Goal: Transaction & Acquisition: Purchase product/service

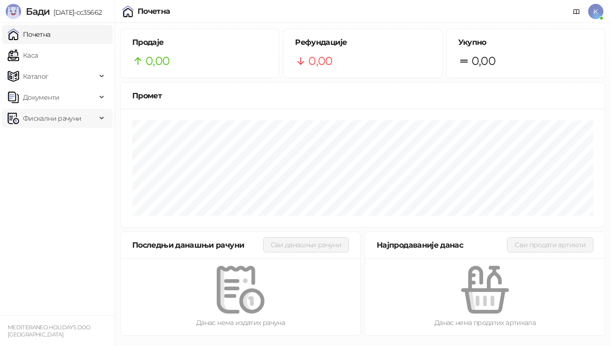
click at [38, 118] on span "Фискални рачуни" at bounding box center [52, 118] width 58 height 19
click at [37, 57] on link "Каса" at bounding box center [23, 55] width 30 height 19
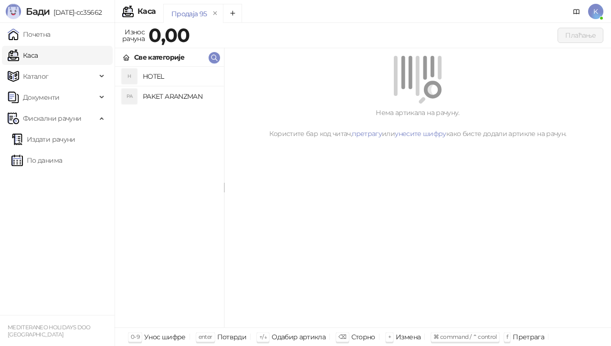
click at [184, 96] on h4 "PAKET ARANZMAN" at bounding box center [179, 96] width 73 height 15
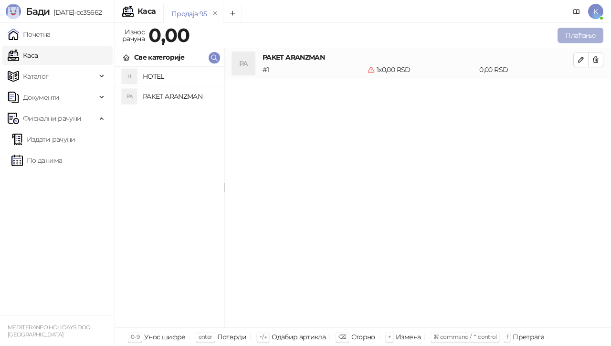
click at [583, 32] on button "Плаћање" at bounding box center [580, 35] width 46 height 15
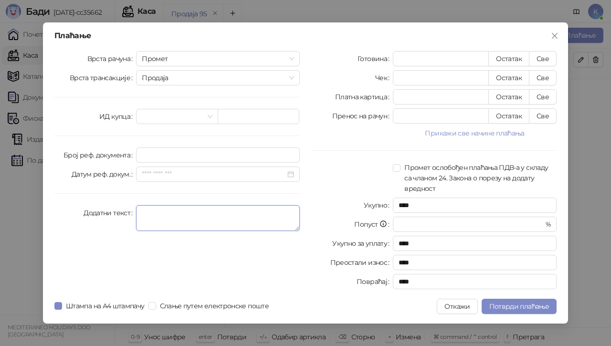
click at [170, 214] on textarea "Додатни текст" at bounding box center [218, 218] width 164 height 26
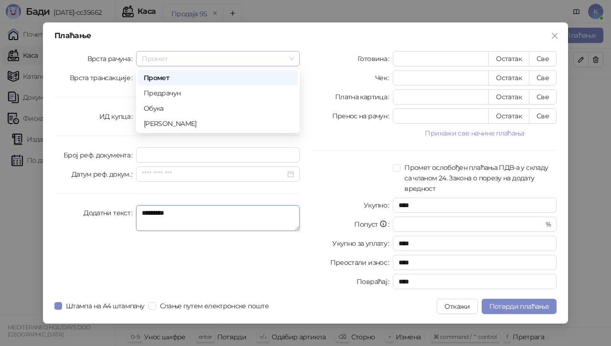
click at [213, 58] on span "Промет" at bounding box center [218, 59] width 152 height 14
type textarea "*********"
click at [180, 123] on div "[PERSON_NAME]" at bounding box center [218, 123] width 148 height 10
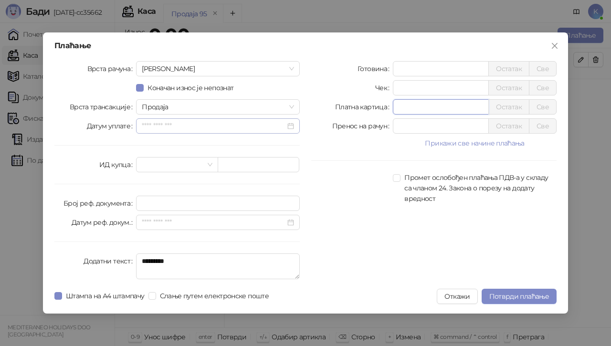
drag, startPoint x: 419, startPoint y: 109, endPoint x: 217, endPoint y: 124, distance: 203.3
click at [222, 121] on div "Врста рачуна Аванс Коначан износ је непознат Врста трансакције Продаја Датум уп…" at bounding box center [305, 172] width 513 height 222
type input "******"
click at [498, 293] on span "Потврди плаћање" at bounding box center [519, 296] width 60 height 9
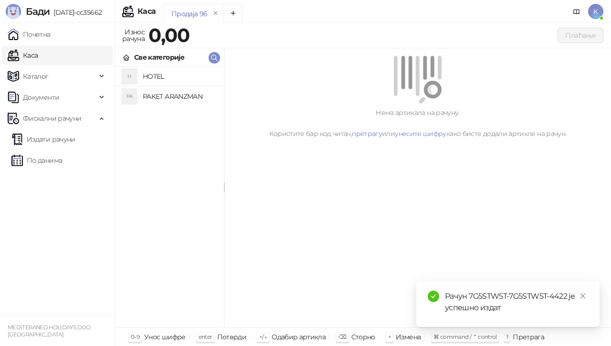
drag, startPoint x: 469, startPoint y: 297, endPoint x: 541, endPoint y: 313, distance: 73.8
click at [565, 298] on div "Рачун 7G5STW5T-7G5STW5T-4422 је успешно издат" at bounding box center [516, 302] width 143 height 23
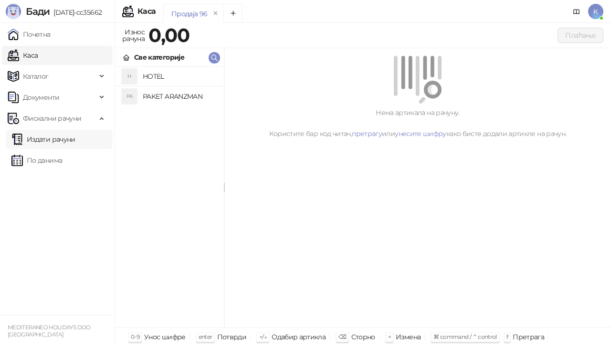
click at [44, 144] on link "Издати рачуни" at bounding box center [43, 139] width 64 height 19
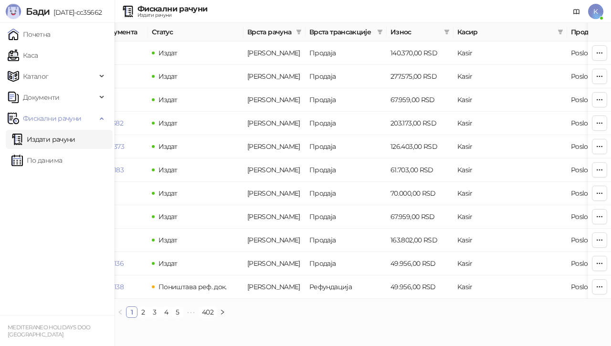
scroll to position [0, 363]
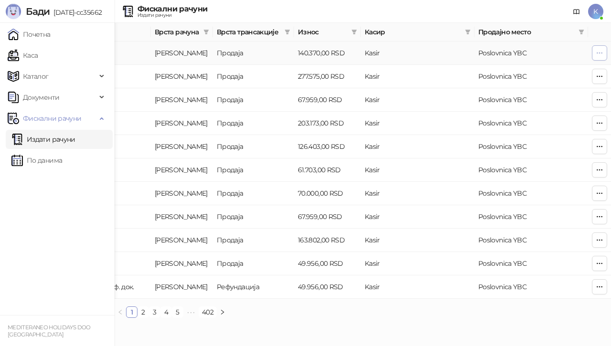
click at [599, 53] on icon "button" at bounding box center [599, 52] width 5 height 0
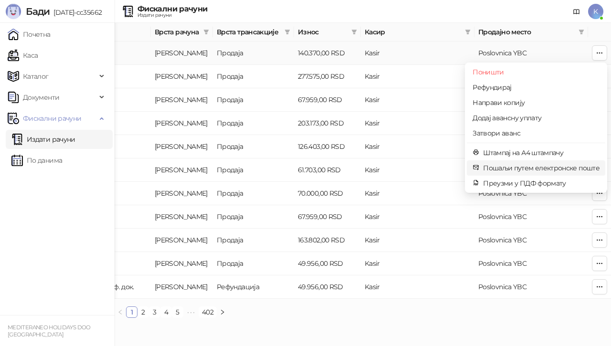
click at [522, 171] on span "Пошаљи путем електронске поште" at bounding box center [541, 168] width 116 height 10
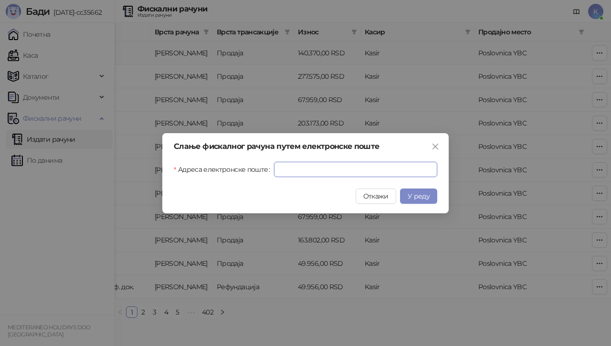
click at [385, 167] on input "Адреса електронске поште" at bounding box center [355, 169] width 163 height 15
paste input "**********"
type input "**********"
click at [413, 199] on span "У реду" at bounding box center [418, 196] width 22 height 9
